Goal: Information Seeking & Learning: Learn about a topic

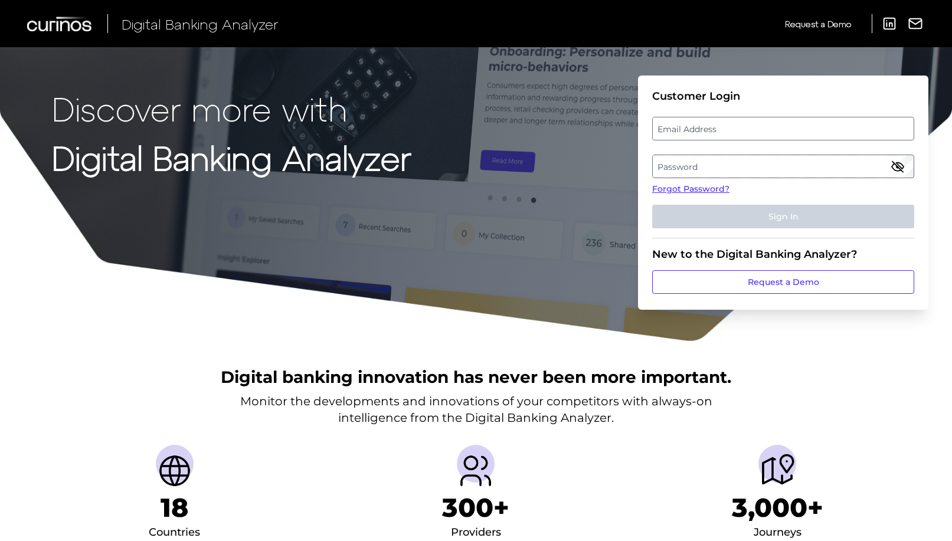
click at [726, 130] on label "Email Address" at bounding box center [783, 128] width 260 height 21
click at [726, 130] on input "email" at bounding box center [783, 129] width 262 height 24
type input "[EMAIL_ADDRESS][DOMAIN_NAME]"
click at [709, 169] on label "Password" at bounding box center [783, 166] width 260 height 21
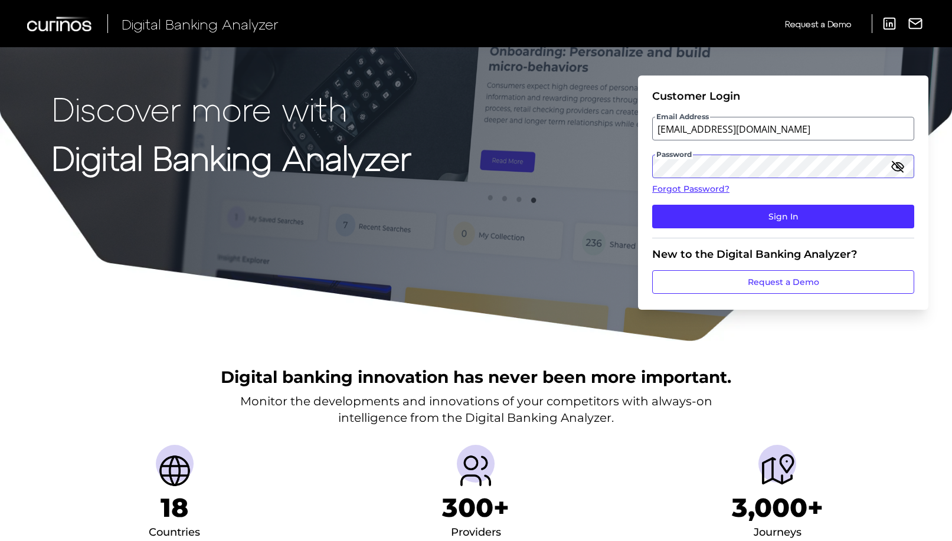
click at [652, 205] on button "Sign In" at bounding box center [783, 217] width 262 height 24
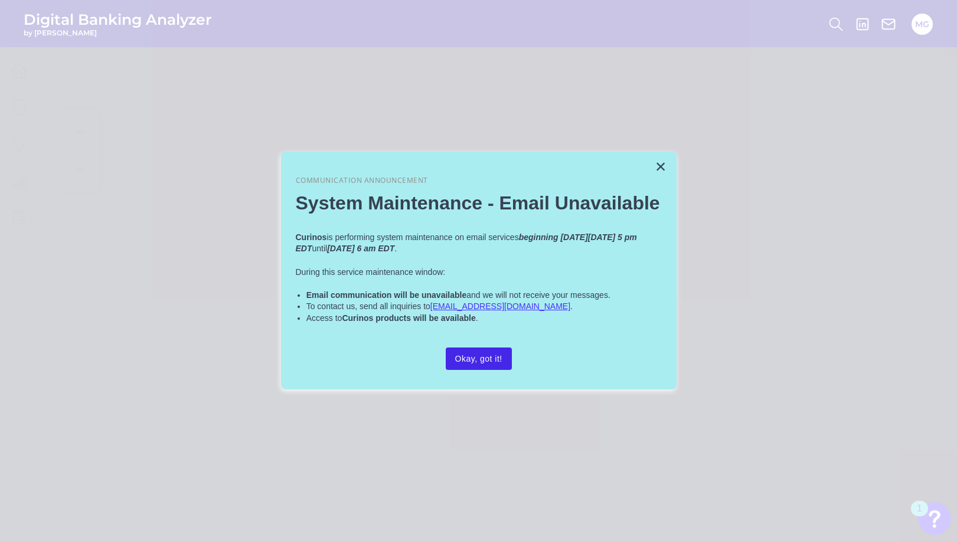
click at [484, 359] on button "Okay, got it!" at bounding box center [479, 359] width 66 height 22
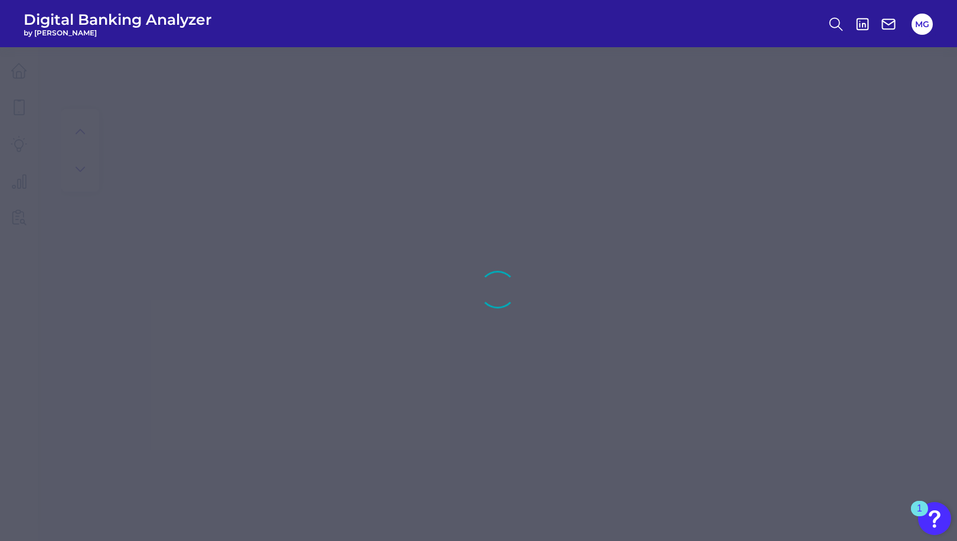
click at [541, 215] on div at bounding box center [478, 270] width 957 height 541
click at [914, 22] on button "MG" at bounding box center [921, 24] width 21 height 21
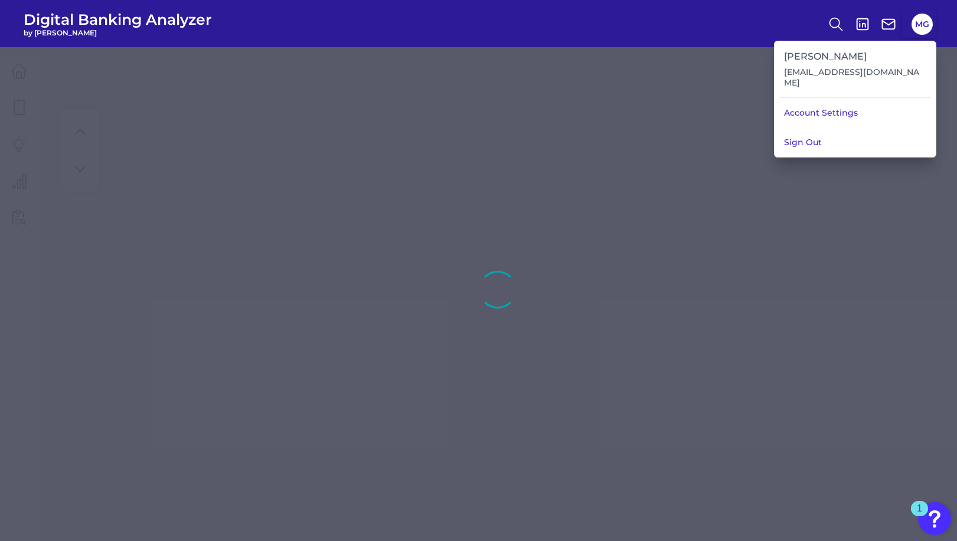
click at [862, 60] on h3 "[PERSON_NAME]" at bounding box center [855, 56] width 142 height 11
click at [826, 106] on link "Account Settings" at bounding box center [854, 113] width 161 height 30
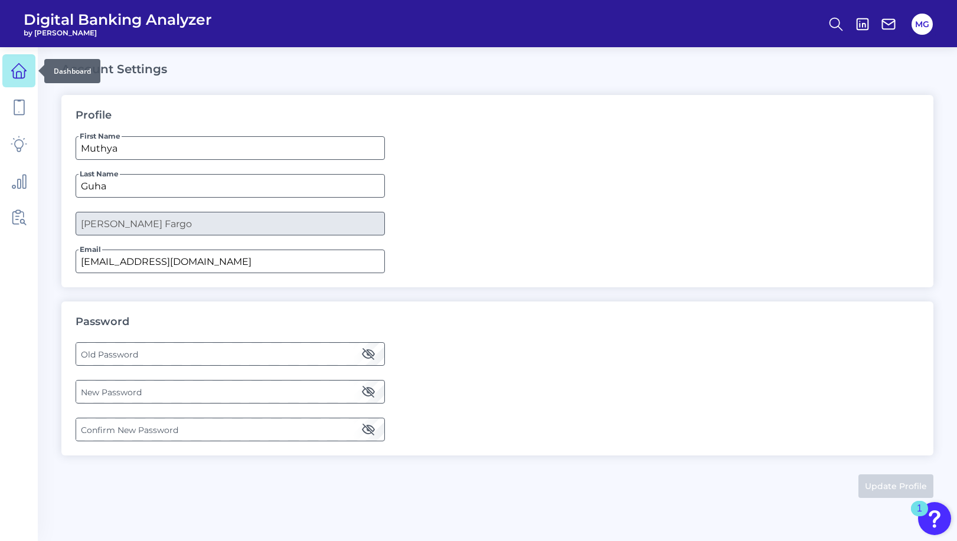
click at [13, 74] on icon at bounding box center [19, 71] width 15 height 15
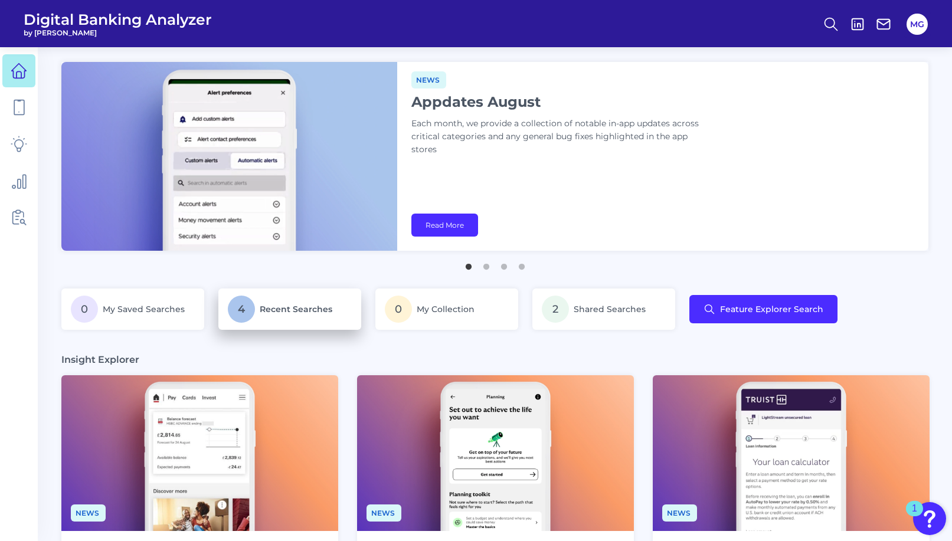
click at [288, 308] on span "Recent Searches" at bounding box center [296, 309] width 73 height 11
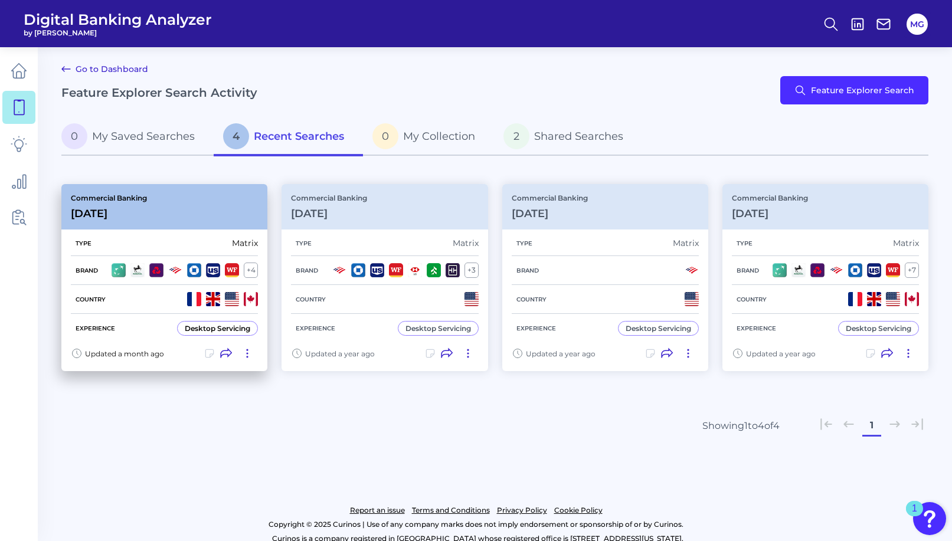
click at [178, 207] on div "Commercial Banking [DATE]" at bounding box center [164, 206] width 206 height 45
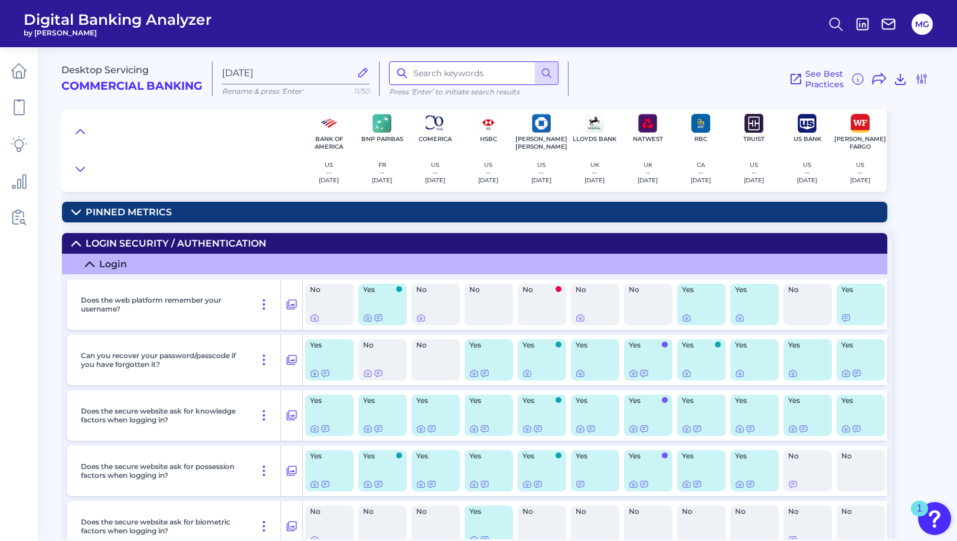
click at [434, 65] on input at bounding box center [473, 73] width 169 height 24
type input "t"
type input "search"
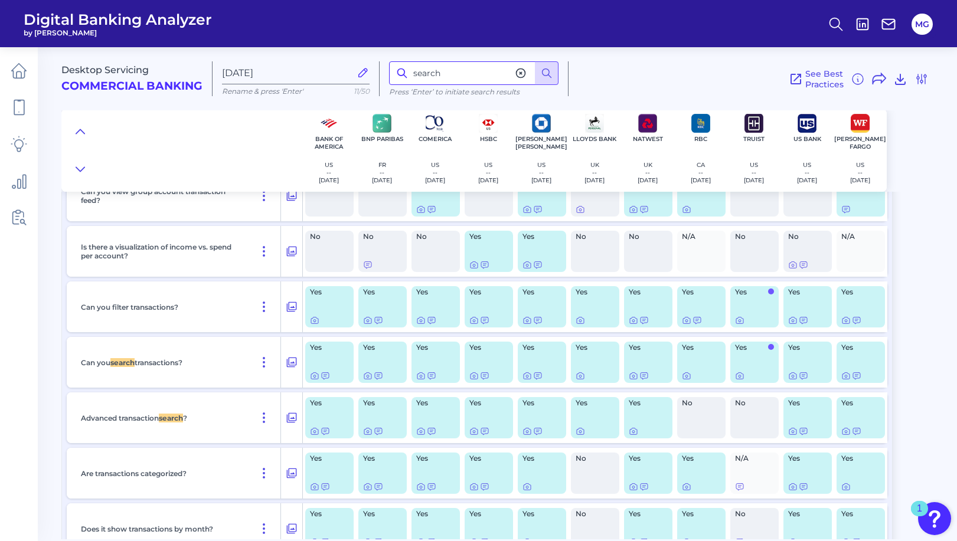
scroll to position [3117, 0]
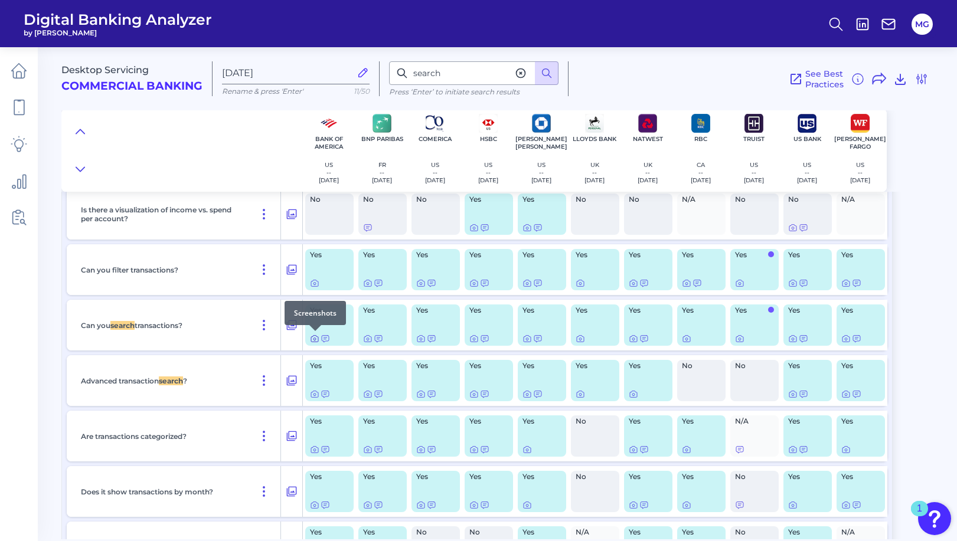
click at [316, 338] on icon at bounding box center [314, 338] width 9 height 9
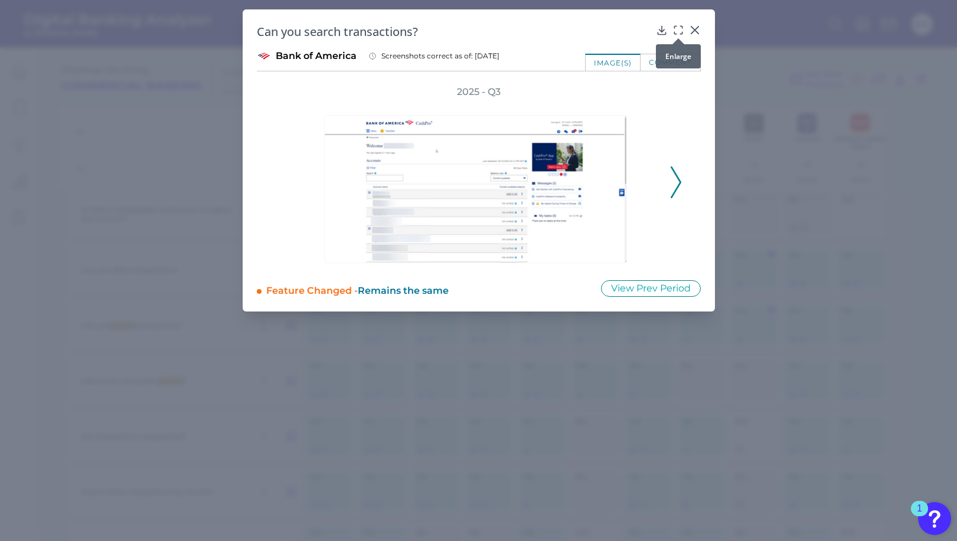
click at [678, 31] on icon at bounding box center [678, 30] width 12 height 12
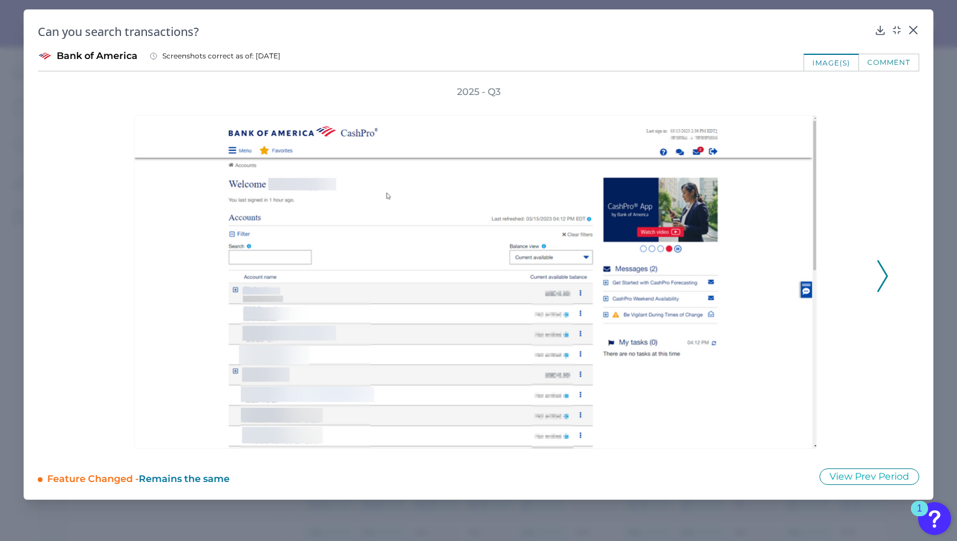
click at [877, 285] on icon at bounding box center [882, 276] width 11 height 32
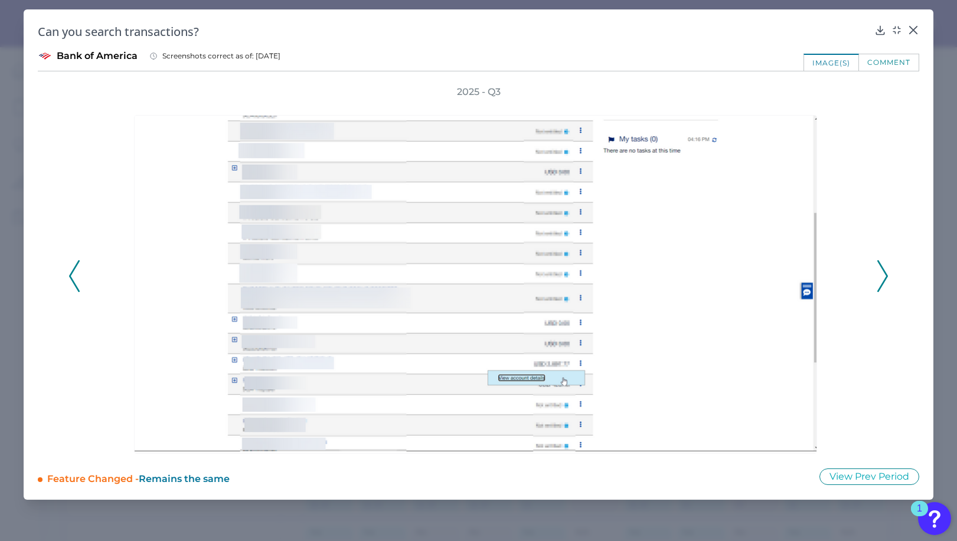
click at [877, 285] on icon at bounding box center [882, 276] width 11 height 32
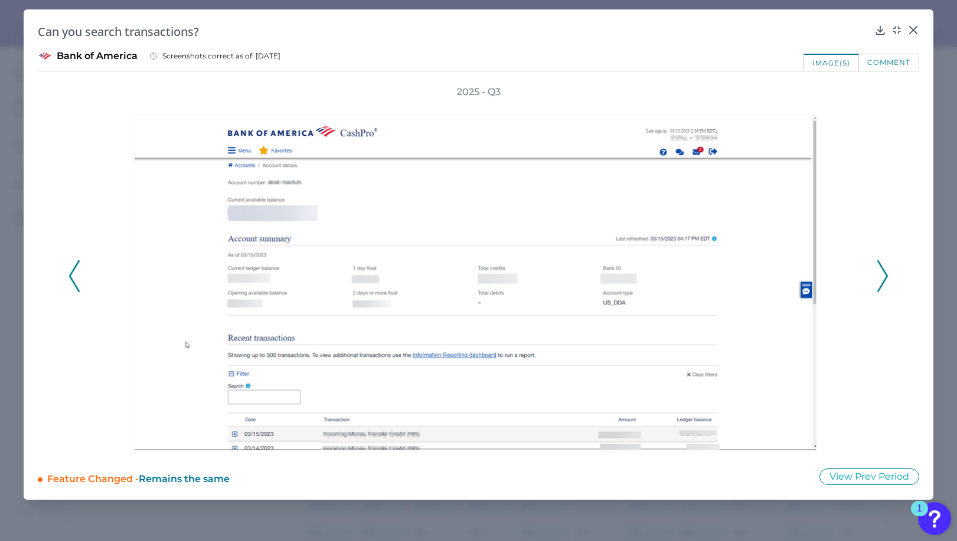
click at [877, 284] on icon at bounding box center [882, 276] width 11 height 32
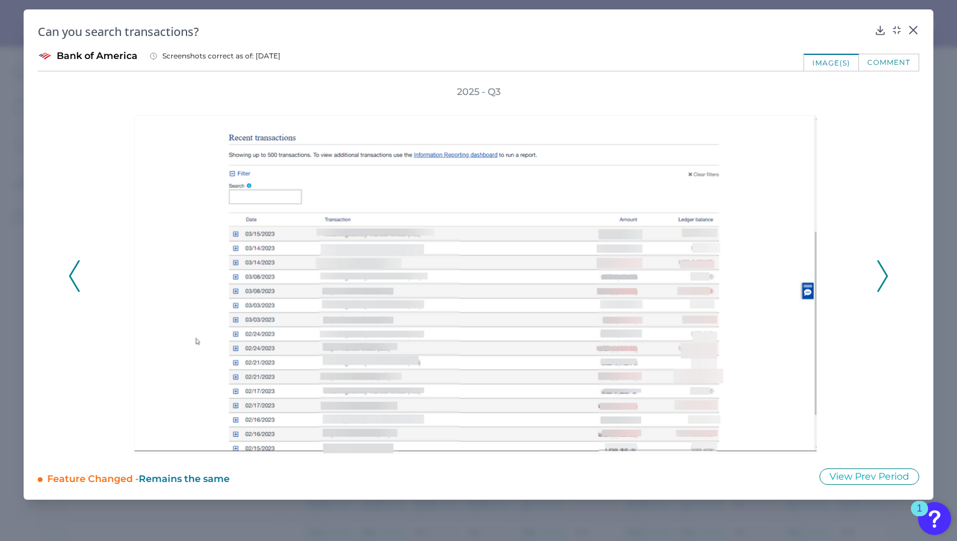
click at [877, 281] on icon at bounding box center [882, 276] width 11 height 32
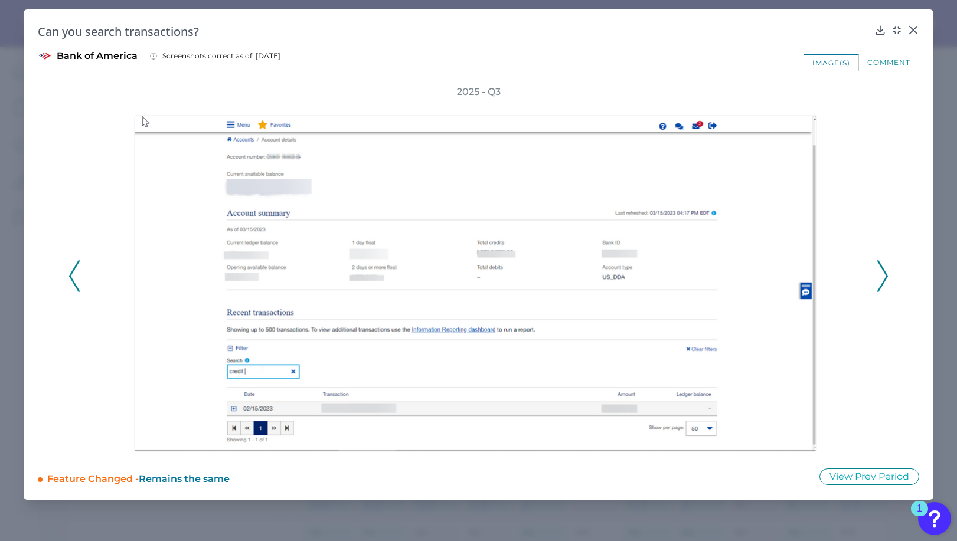
click at [79, 273] on icon at bounding box center [74, 276] width 11 height 32
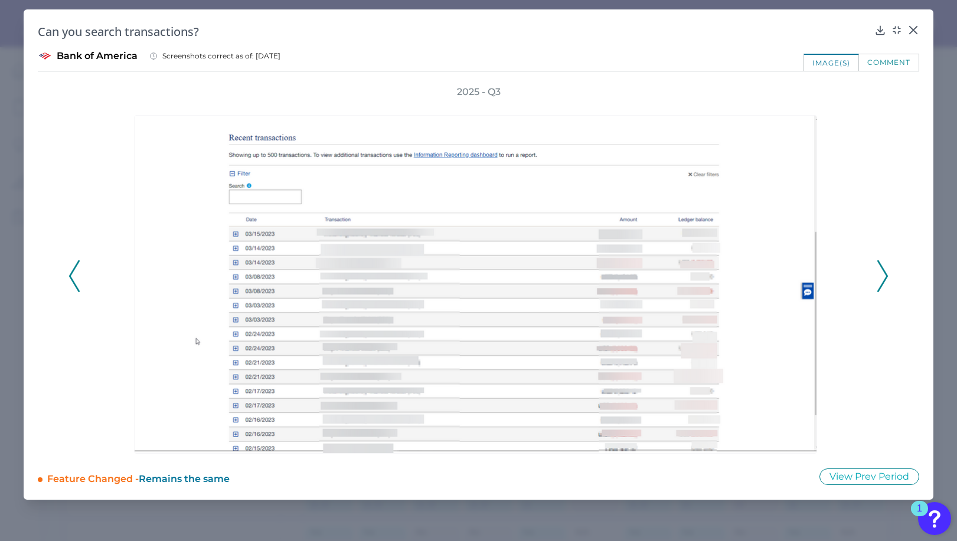
click at [875, 281] on div "2025 - Q3" at bounding box center [478, 270] width 820 height 368
click at [883, 281] on icon at bounding box center [882, 276] width 11 height 32
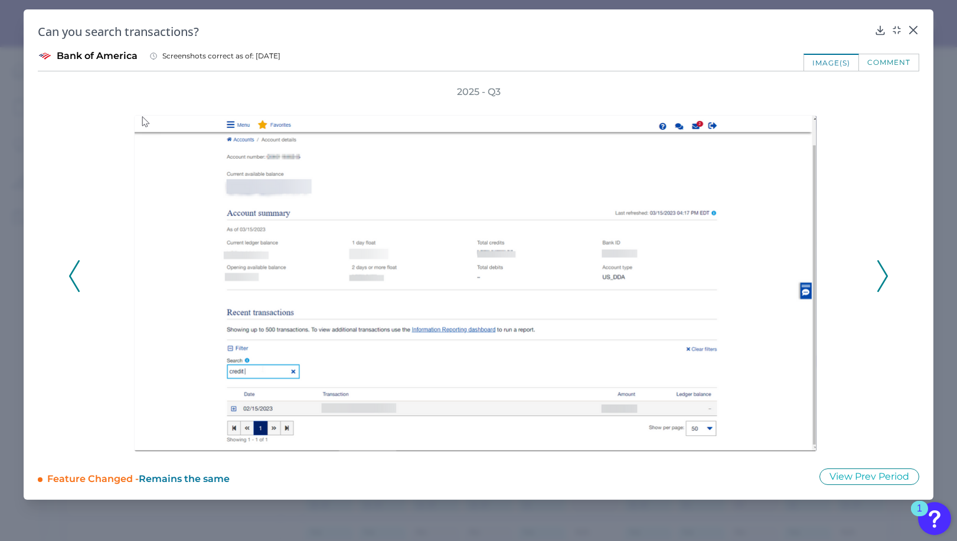
click at [885, 269] on icon at bounding box center [882, 276] width 11 height 32
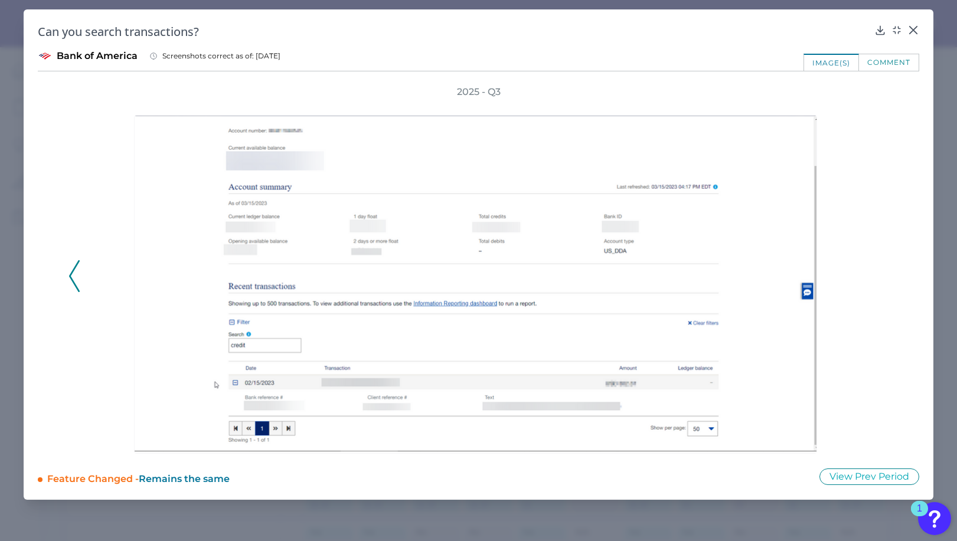
click at [885, 269] on div "2025 - Q3" at bounding box center [478, 270] width 820 height 368
click at [873, 263] on div at bounding box center [478, 276] width 791 height 355
click at [915, 30] on icon at bounding box center [913, 30] width 12 height 12
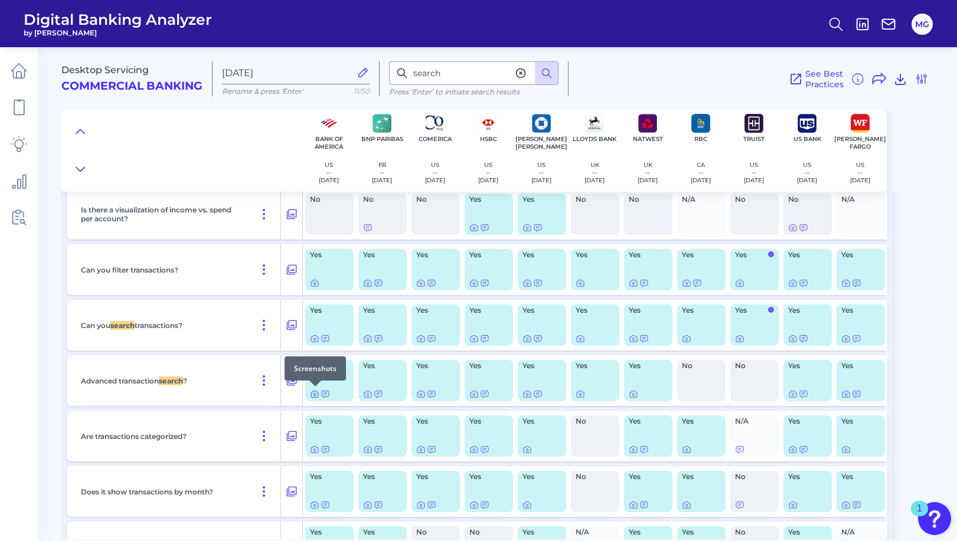
click at [313, 393] on icon at bounding box center [314, 393] width 9 height 9
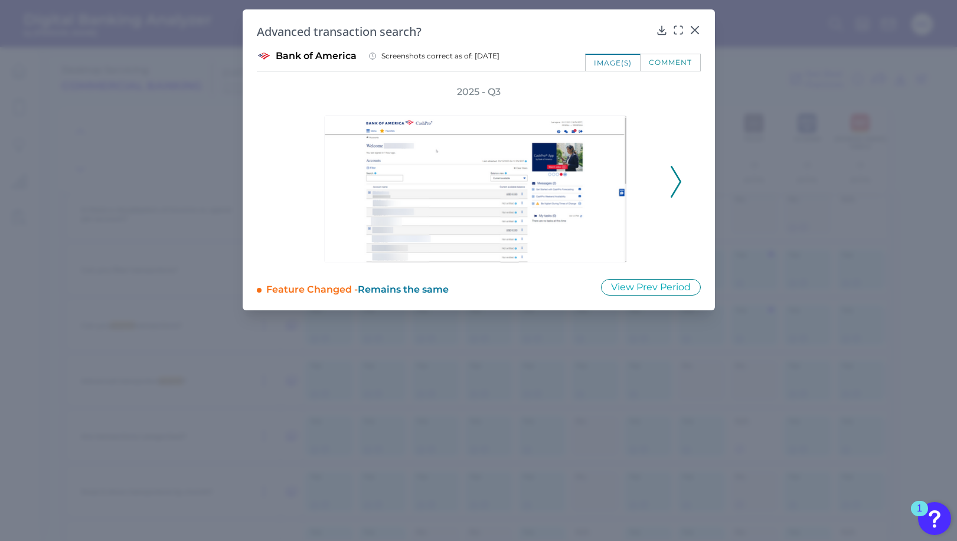
click at [671, 180] on icon at bounding box center [675, 182] width 11 height 32
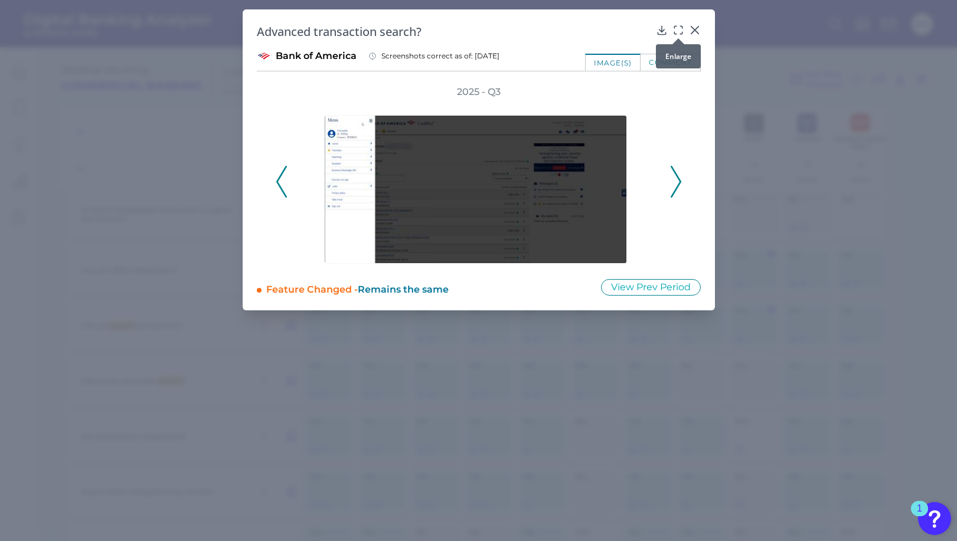
click at [680, 28] on icon at bounding box center [678, 30] width 12 height 12
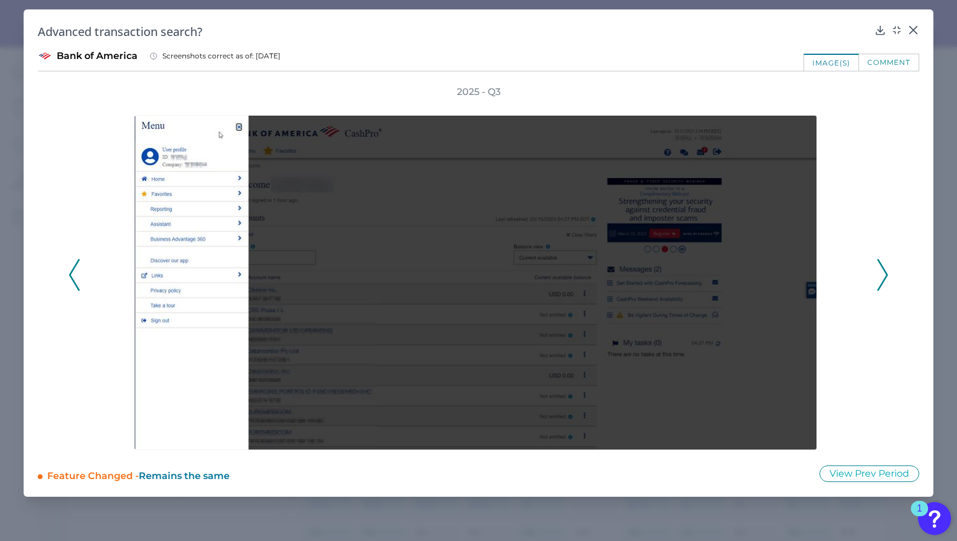
click at [883, 277] on icon at bounding box center [882, 275] width 11 height 32
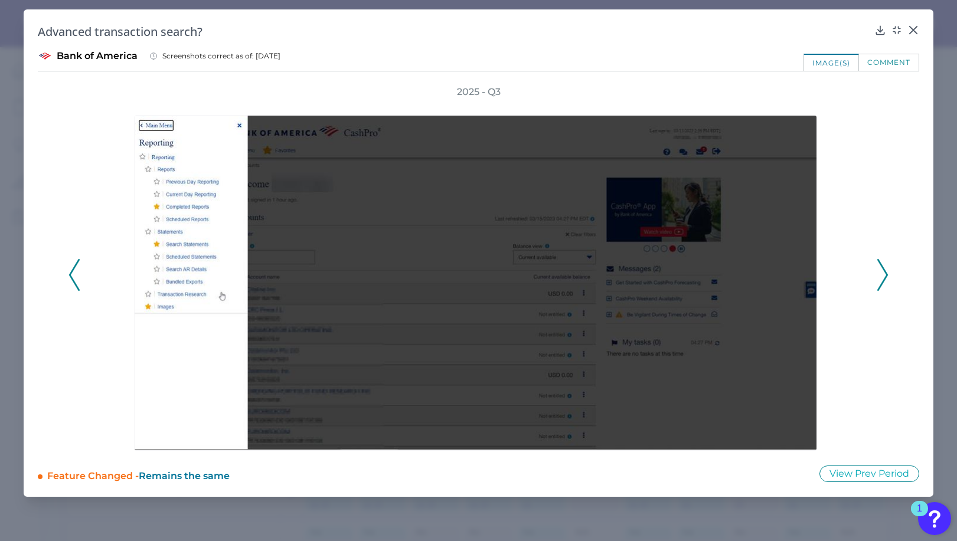
click at [882, 276] on icon at bounding box center [882, 275] width 11 height 32
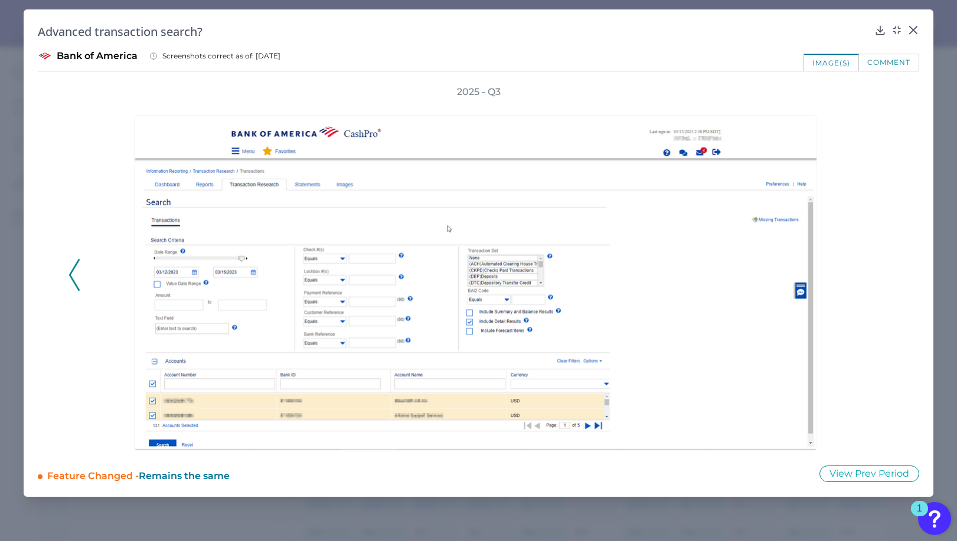
click at [869, 392] on div at bounding box center [478, 275] width 791 height 352
click at [910, 34] on div at bounding box center [913, 38] width 12 height 12
click at [913, 34] on div at bounding box center [913, 38] width 12 height 12
click at [912, 26] on icon at bounding box center [913, 30] width 12 height 12
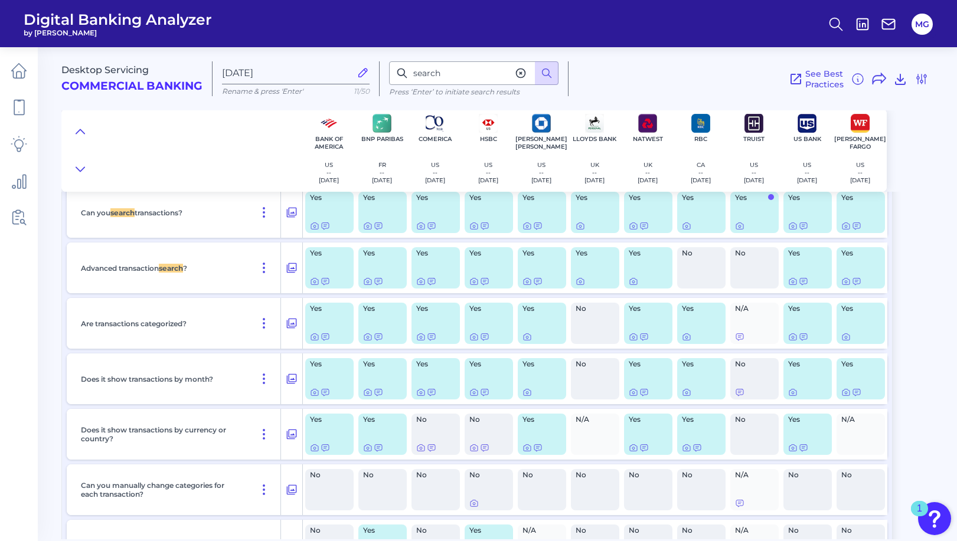
scroll to position [3176, 0]
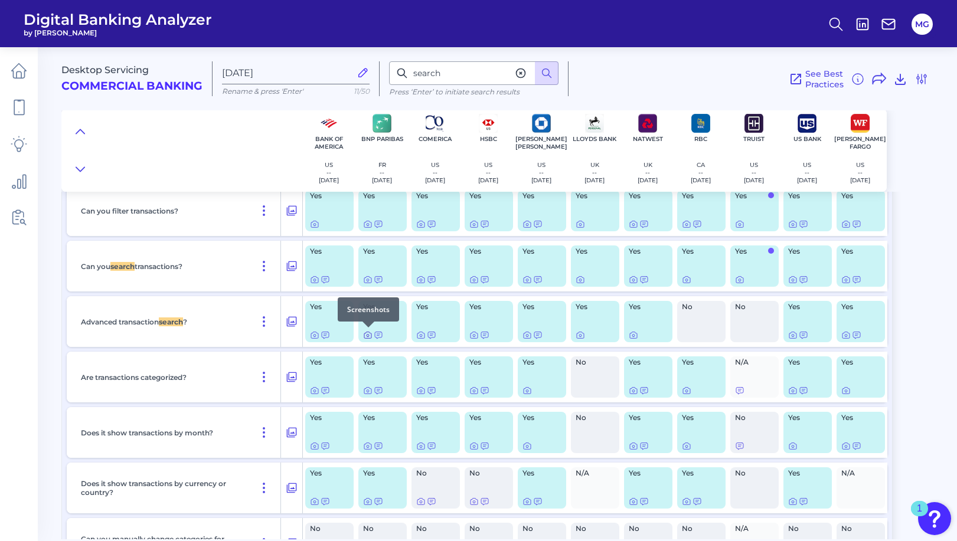
click at [365, 334] on icon at bounding box center [367, 334] width 9 height 9
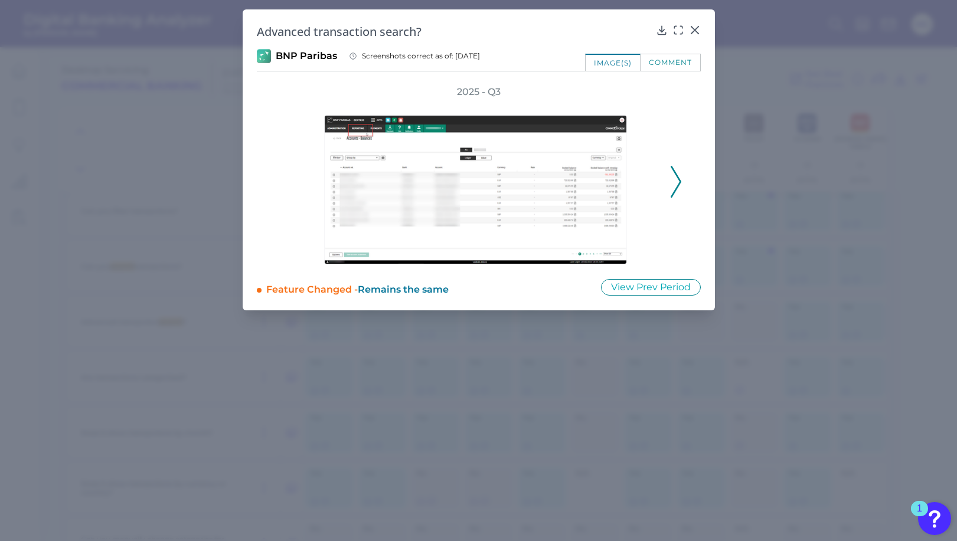
click at [676, 176] on icon at bounding box center [675, 182] width 11 height 32
click at [679, 33] on div at bounding box center [678, 38] width 12 height 12
click at [676, 31] on icon at bounding box center [678, 30] width 12 height 12
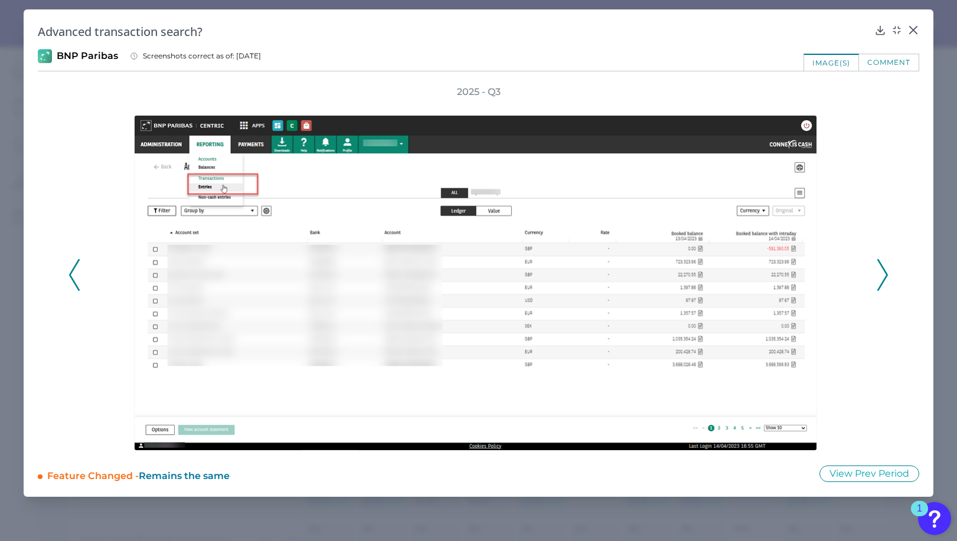
click at [880, 273] on icon at bounding box center [882, 275] width 11 height 32
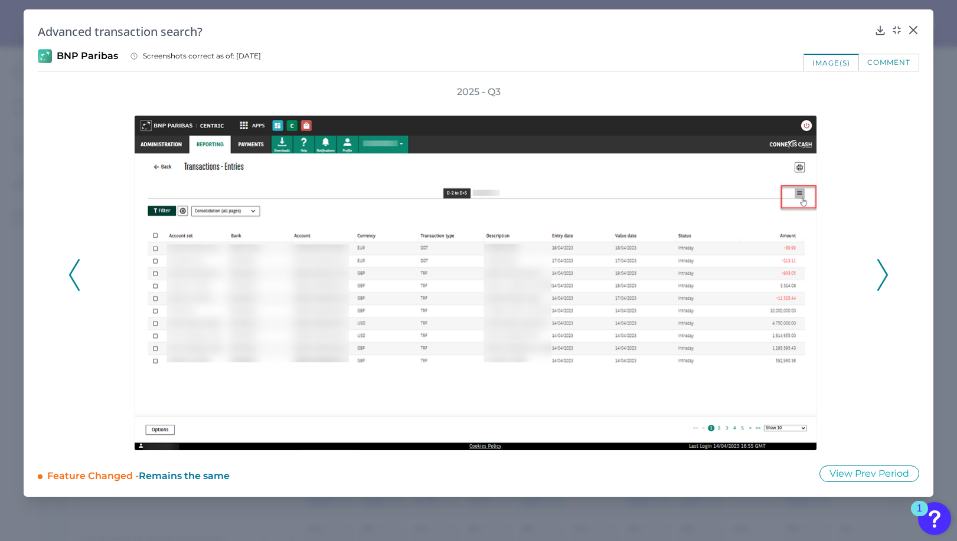
click at [880, 273] on icon at bounding box center [882, 275] width 11 height 32
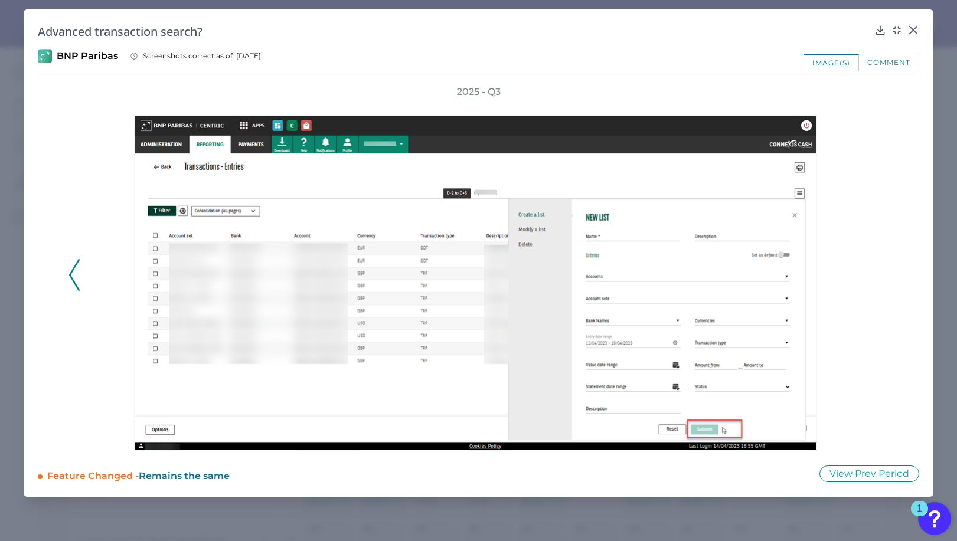
click at [880, 273] on div "2025 - Q3" at bounding box center [478, 268] width 820 height 365
click at [908, 30] on icon at bounding box center [913, 30] width 12 height 12
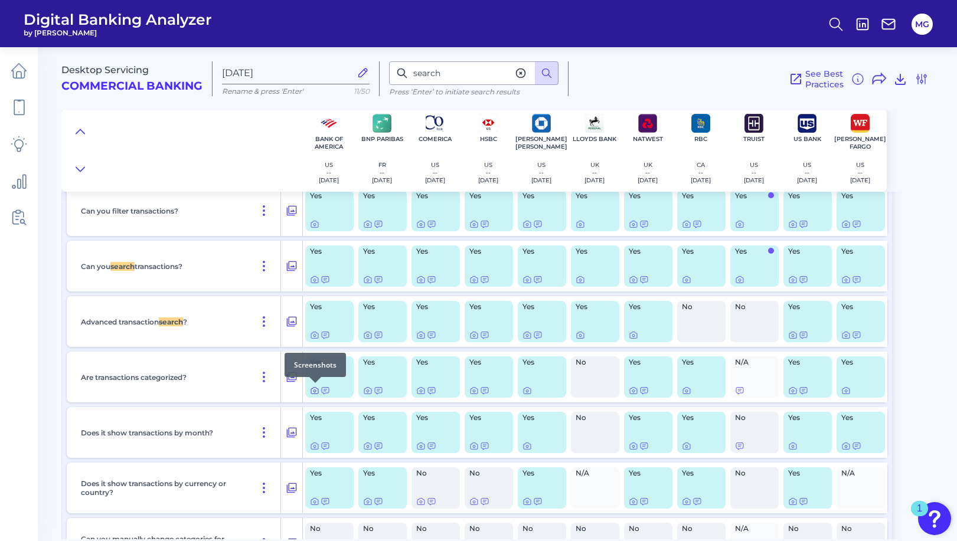
click at [317, 392] on icon at bounding box center [314, 390] width 9 height 9
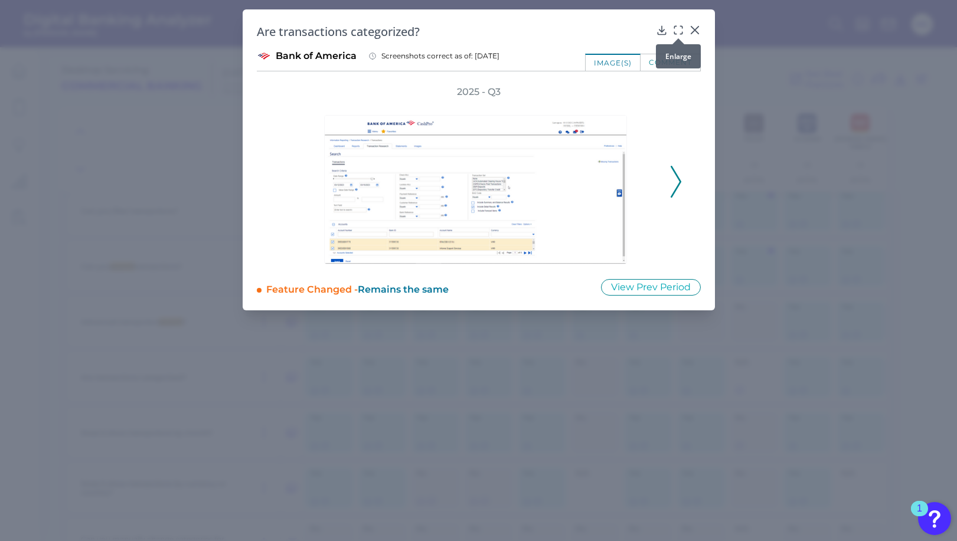
click at [676, 34] on div at bounding box center [678, 38] width 12 height 12
click at [680, 25] on icon at bounding box center [678, 30] width 12 height 12
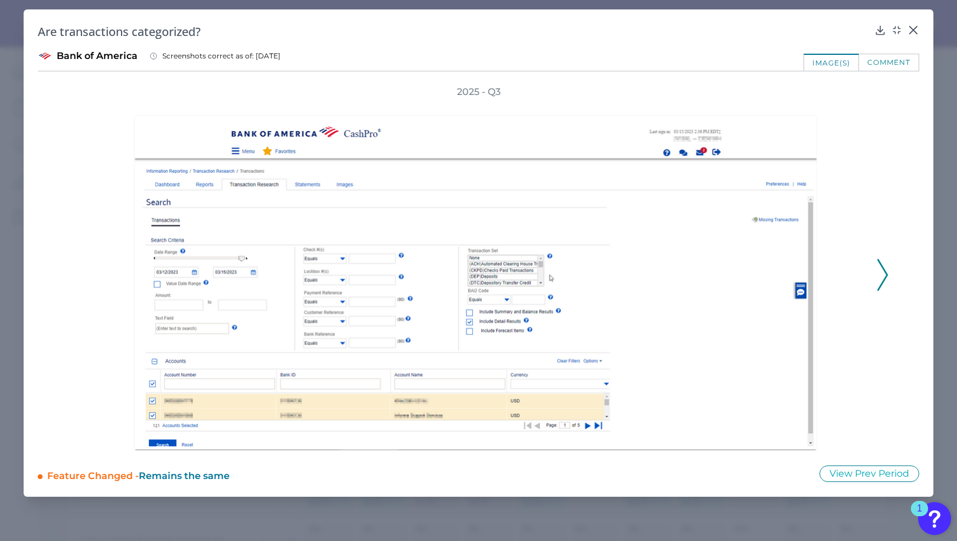
click at [884, 278] on polyline at bounding box center [881, 275] width 9 height 30
click at [882, 282] on polyline at bounding box center [881, 275] width 9 height 30
click at [887, 66] on div "comment" at bounding box center [889, 62] width 60 height 17
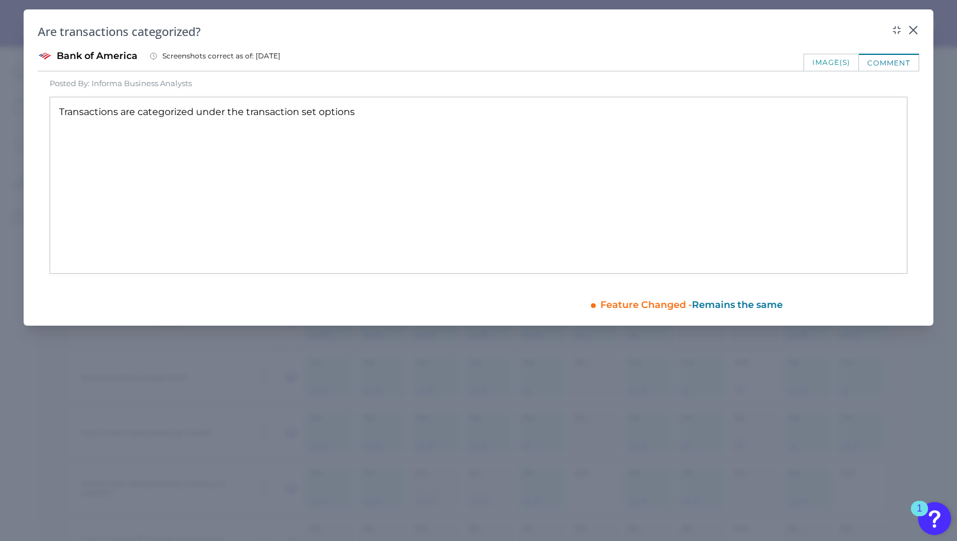
click at [828, 61] on div "image(s)" at bounding box center [830, 62] width 55 height 17
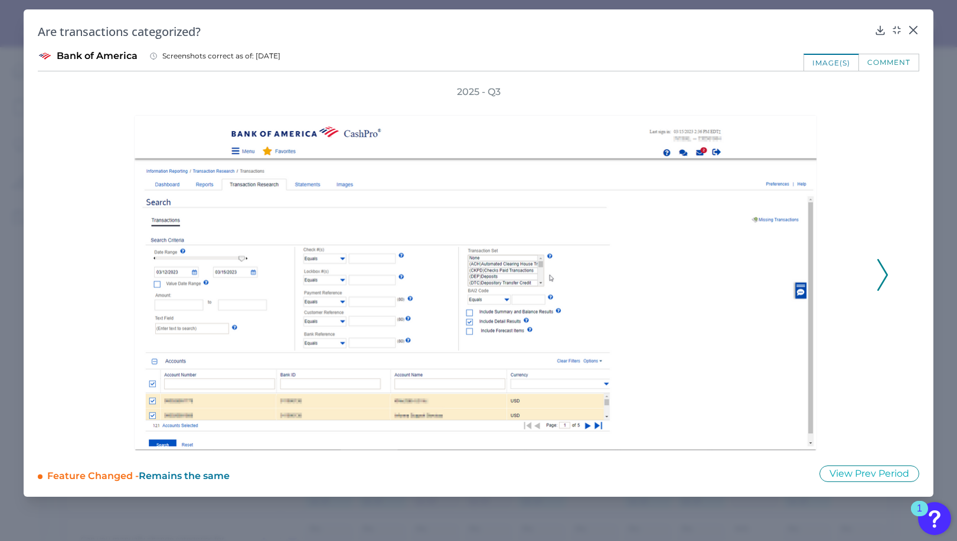
click at [882, 281] on icon at bounding box center [882, 275] width 11 height 32
click at [882, 280] on icon at bounding box center [882, 275] width 11 height 32
click at [882, 280] on div "2025 - Q3" at bounding box center [478, 268] width 820 height 365
click at [66, 279] on div "2025 - Q3" at bounding box center [478, 268] width 881 height 365
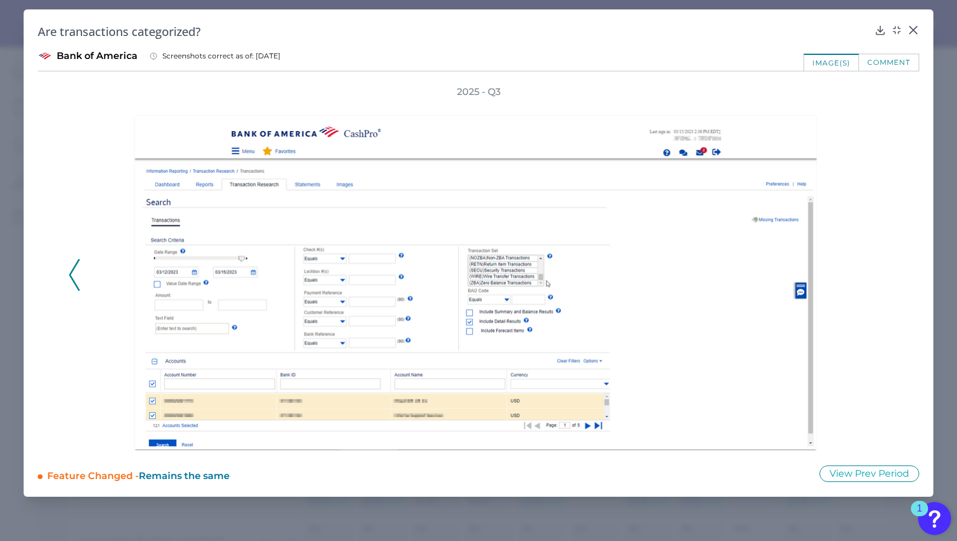
click at [71, 280] on icon at bounding box center [74, 275] width 11 height 32
click at [77, 267] on icon at bounding box center [74, 275] width 11 height 32
click at [920, 31] on div "Are transactions categorized? Bank of America Screenshots correct as of: [DATE]…" at bounding box center [478, 252] width 909 height 487
click at [915, 30] on icon at bounding box center [913, 30] width 12 height 12
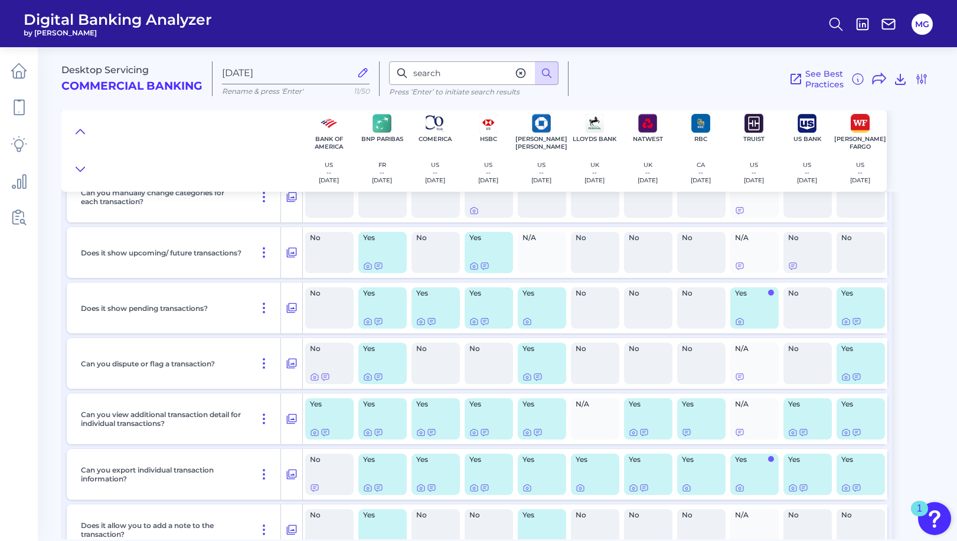
scroll to position [3530, 0]
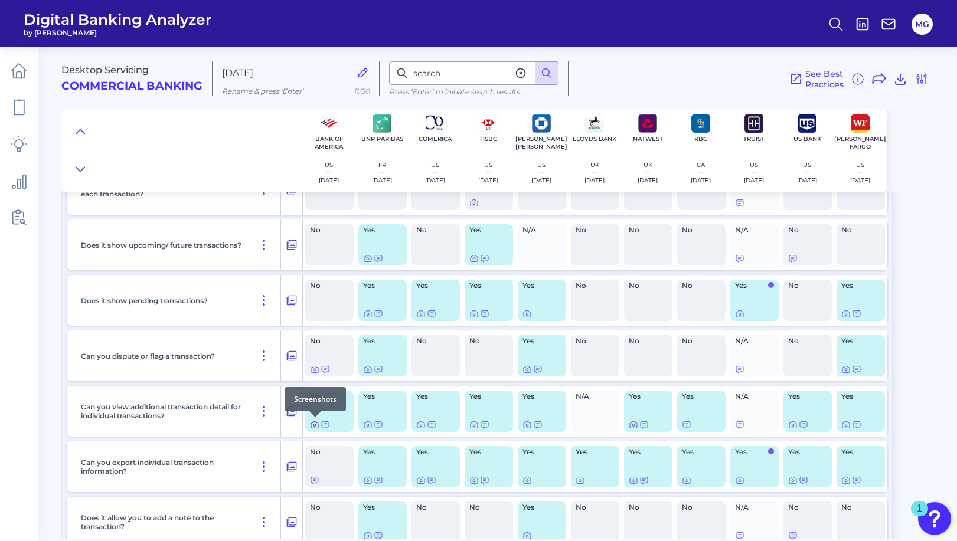
click at [313, 427] on icon at bounding box center [314, 424] width 9 height 9
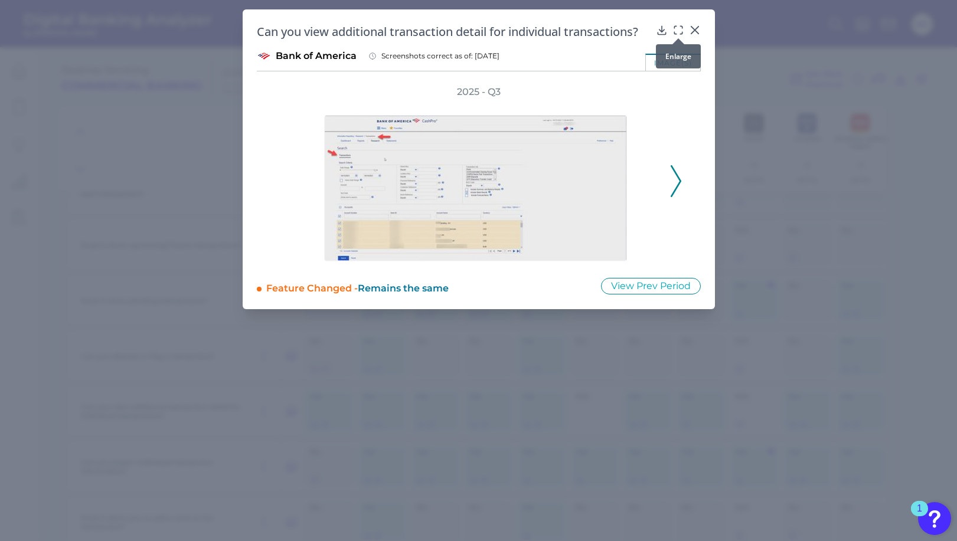
click at [676, 34] on div at bounding box center [678, 38] width 12 height 12
click at [677, 34] on div at bounding box center [678, 38] width 12 height 12
click at [675, 30] on icon at bounding box center [678, 30] width 12 height 12
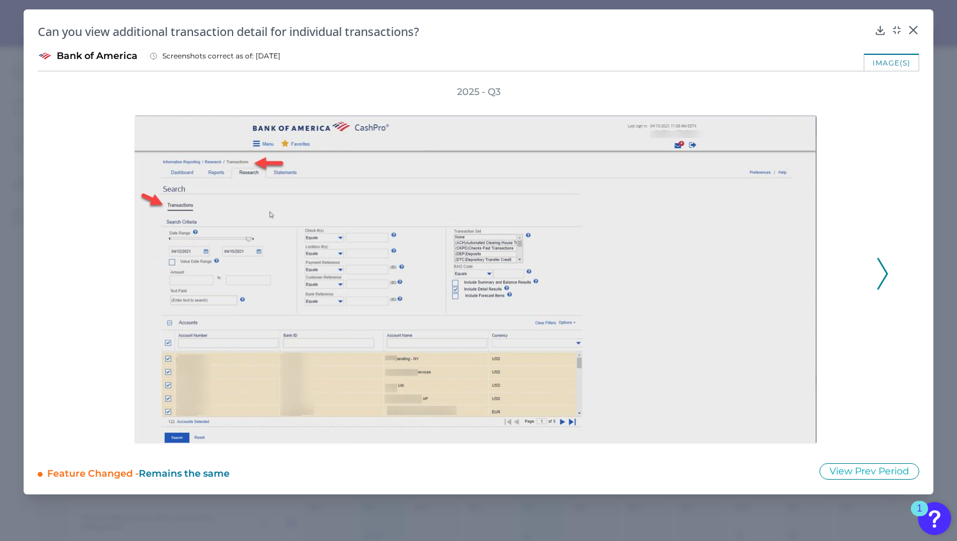
click at [884, 272] on icon at bounding box center [882, 274] width 11 height 32
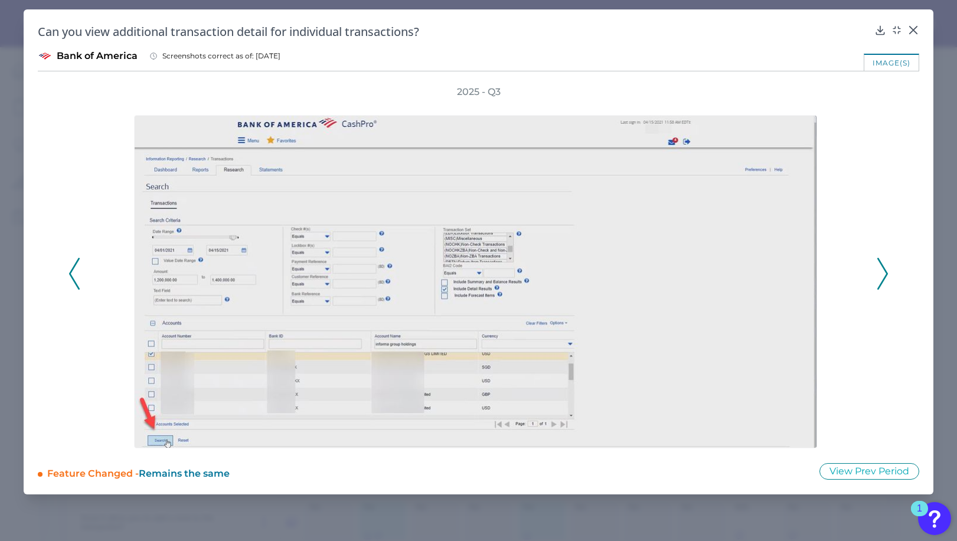
click at [883, 268] on polyline at bounding box center [881, 273] width 9 height 30
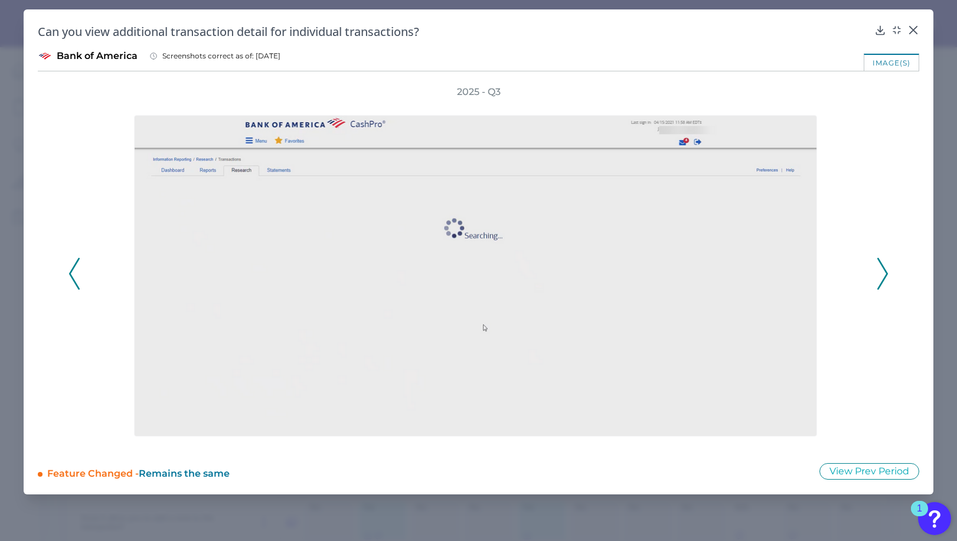
click at [883, 266] on icon at bounding box center [882, 274] width 11 height 32
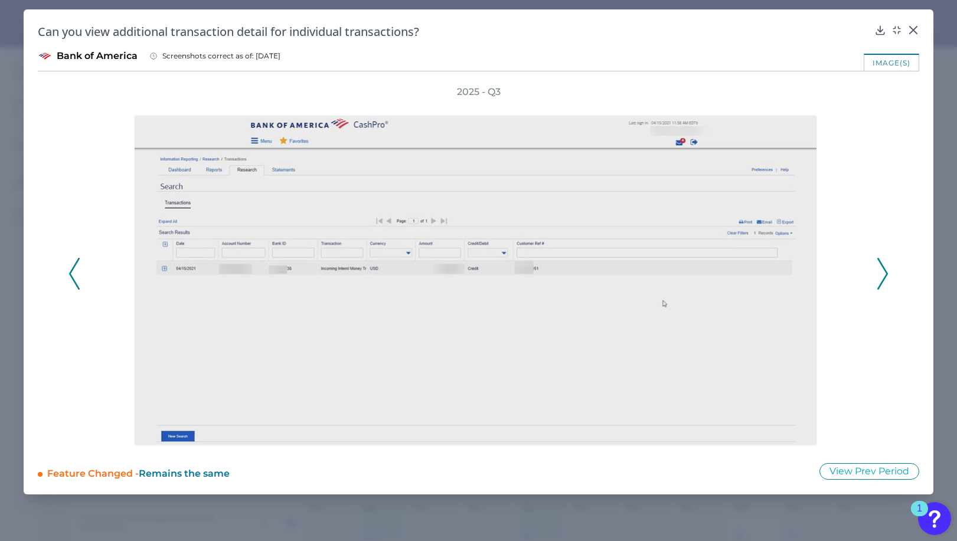
click at [883, 266] on icon at bounding box center [882, 274] width 11 height 32
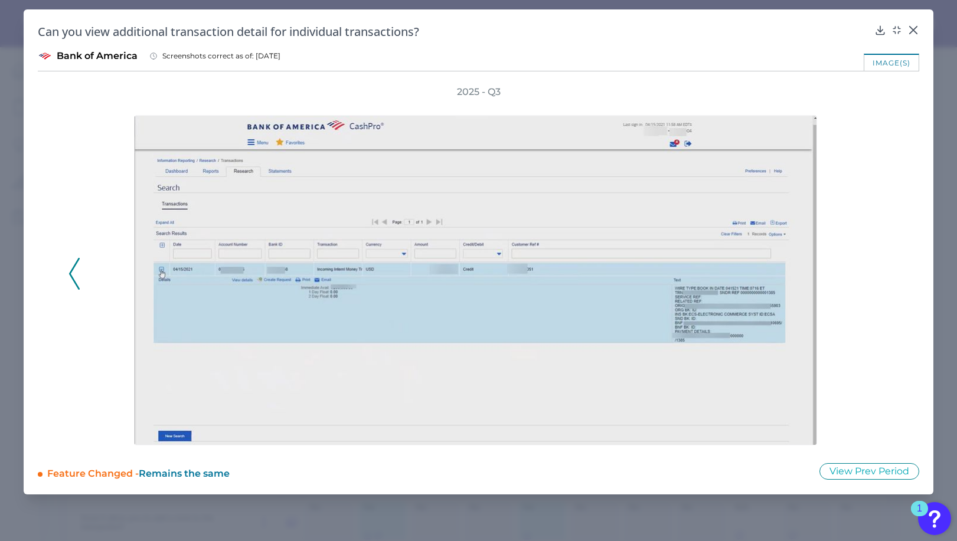
click at [883, 266] on div "2025 - Q3" at bounding box center [478, 267] width 820 height 363
click at [912, 31] on icon at bounding box center [912, 30] width 7 height 7
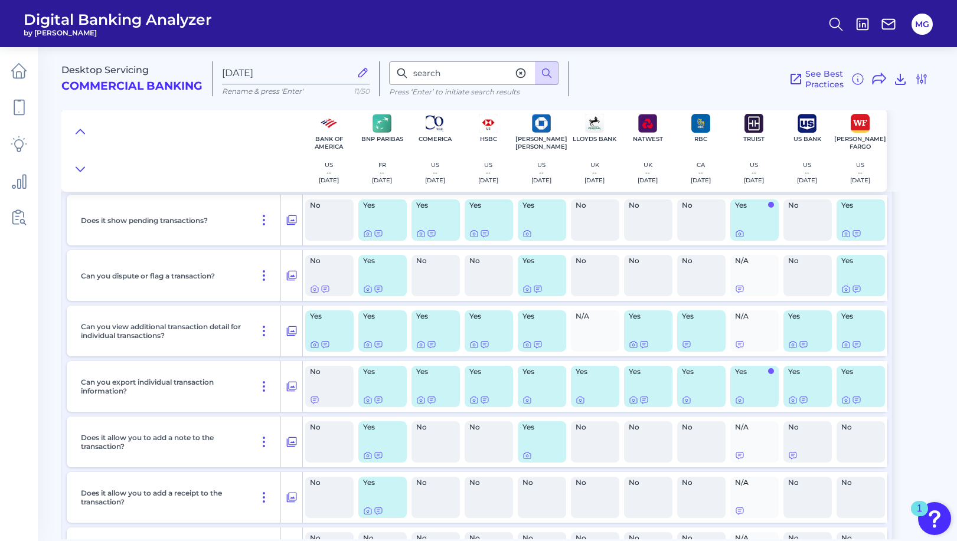
scroll to position [3589, 0]
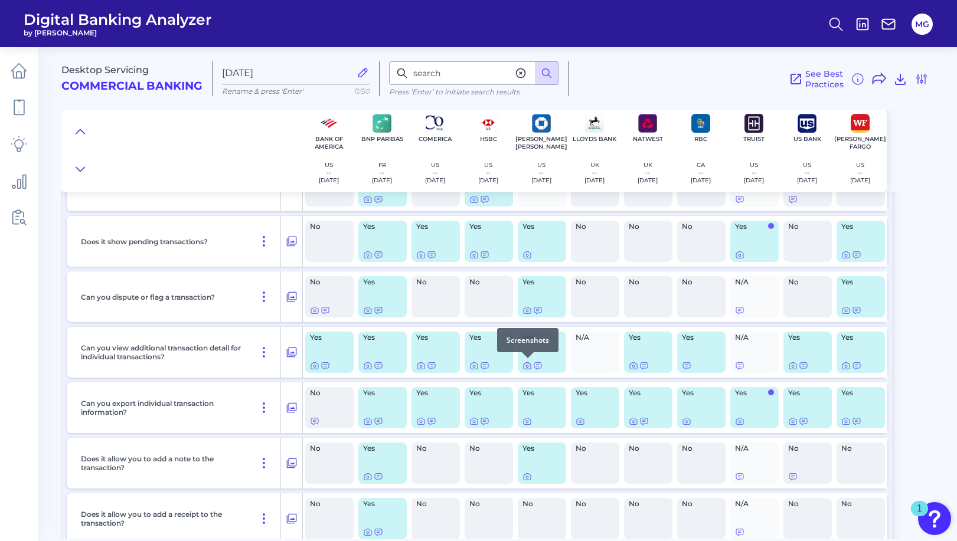
click at [525, 365] on icon at bounding box center [526, 365] width 9 height 9
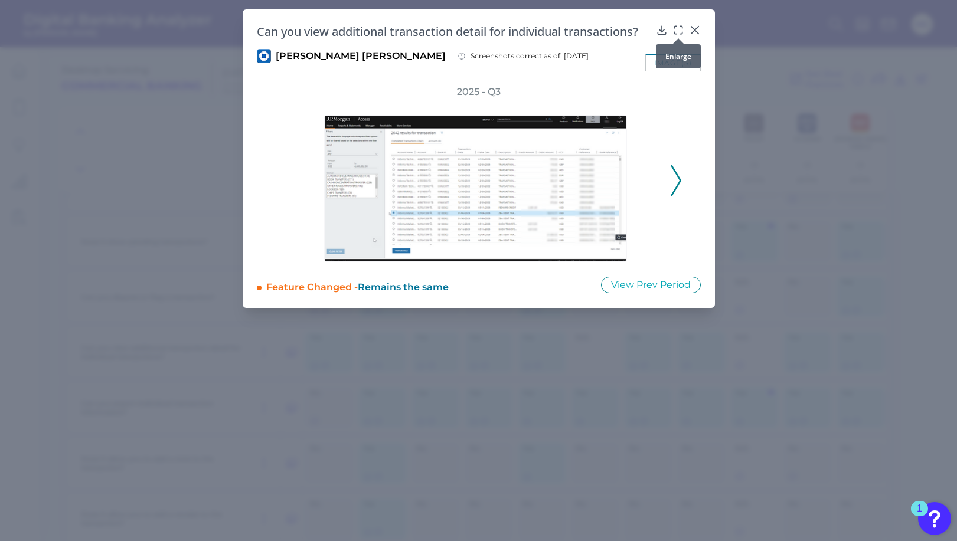
click at [676, 32] on icon at bounding box center [678, 30] width 12 height 12
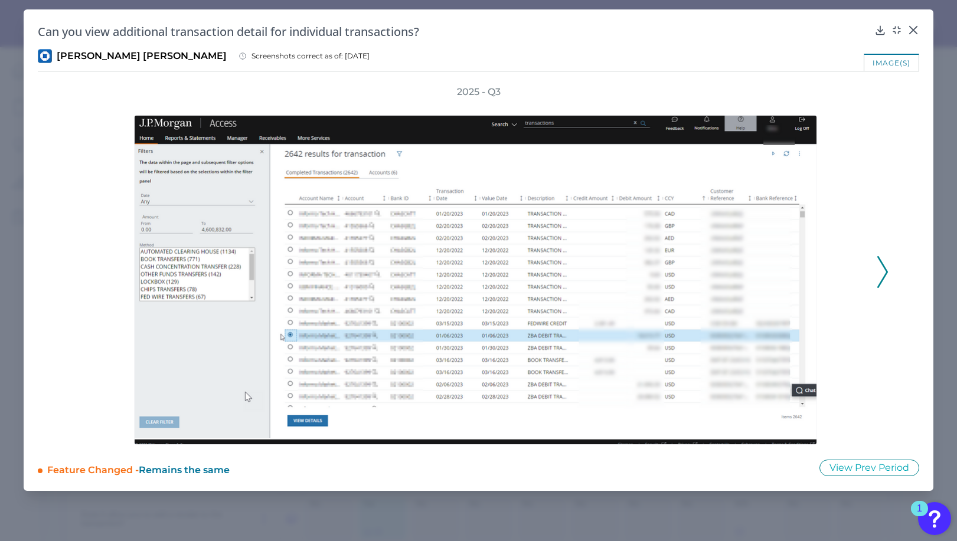
click at [884, 277] on polyline at bounding box center [881, 272] width 9 height 30
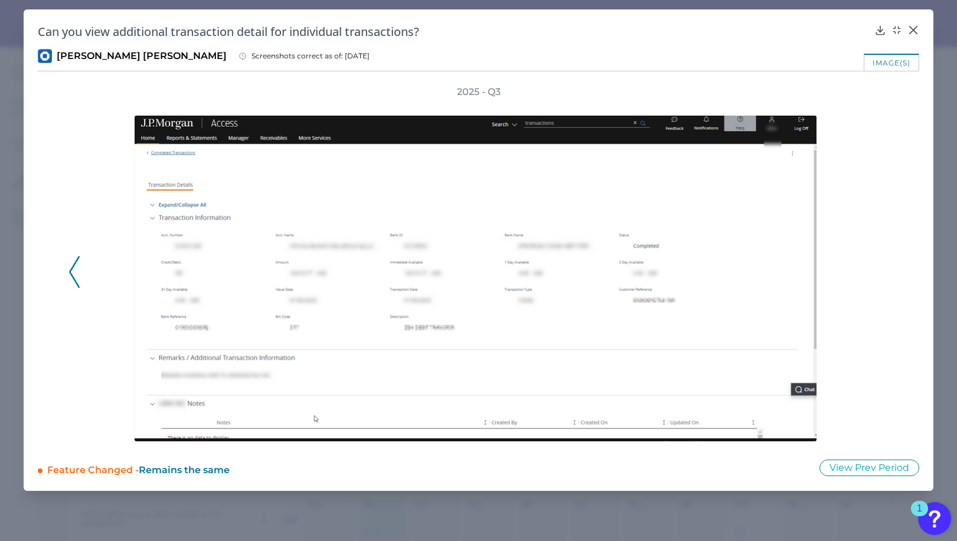
click at [885, 277] on div "2025 - Q3" at bounding box center [478, 265] width 820 height 359
click at [77, 272] on icon at bounding box center [74, 272] width 11 height 32
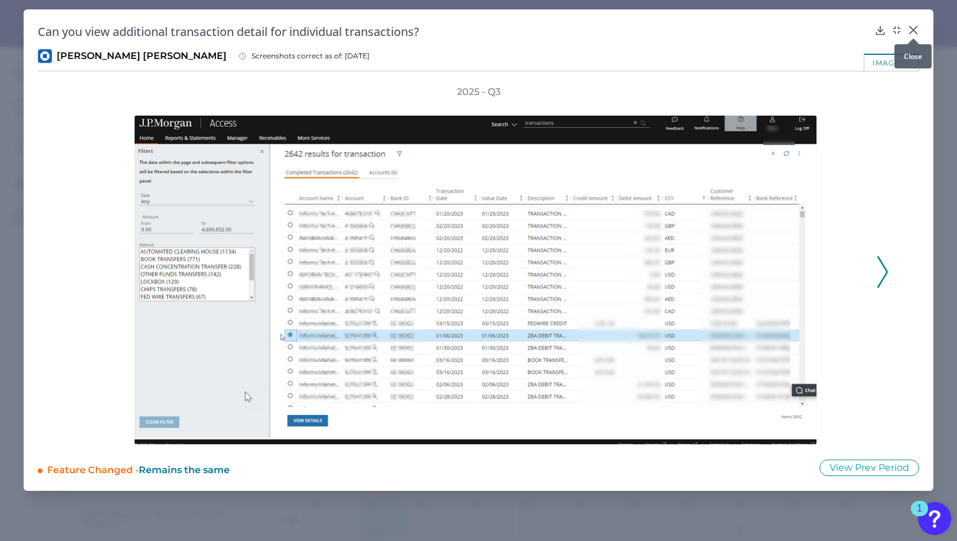
click at [913, 27] on icon at bounding box center [913, 30] width 12 height 12
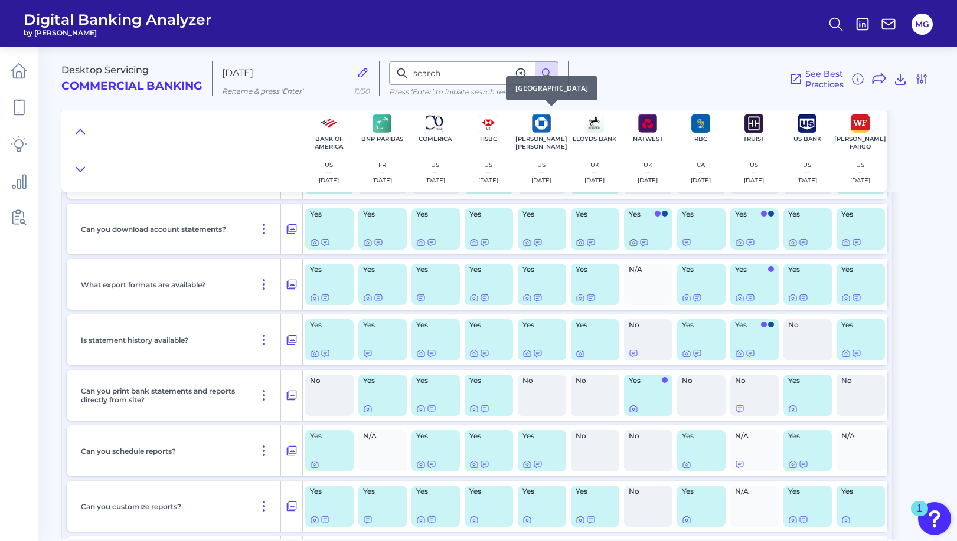
scroll to position [2291, 0]
